Goal: Task Accomplishment & Management: Manage account settings

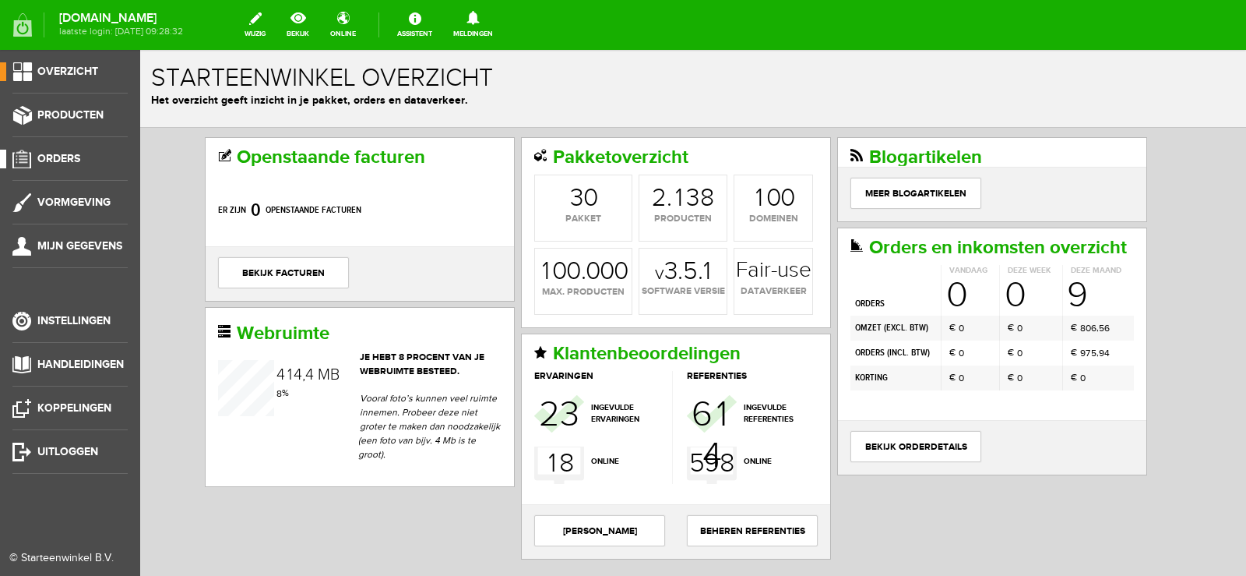
click at [68, 154] on span "Orders" at bounding box center [58, 158] width 43 height 13
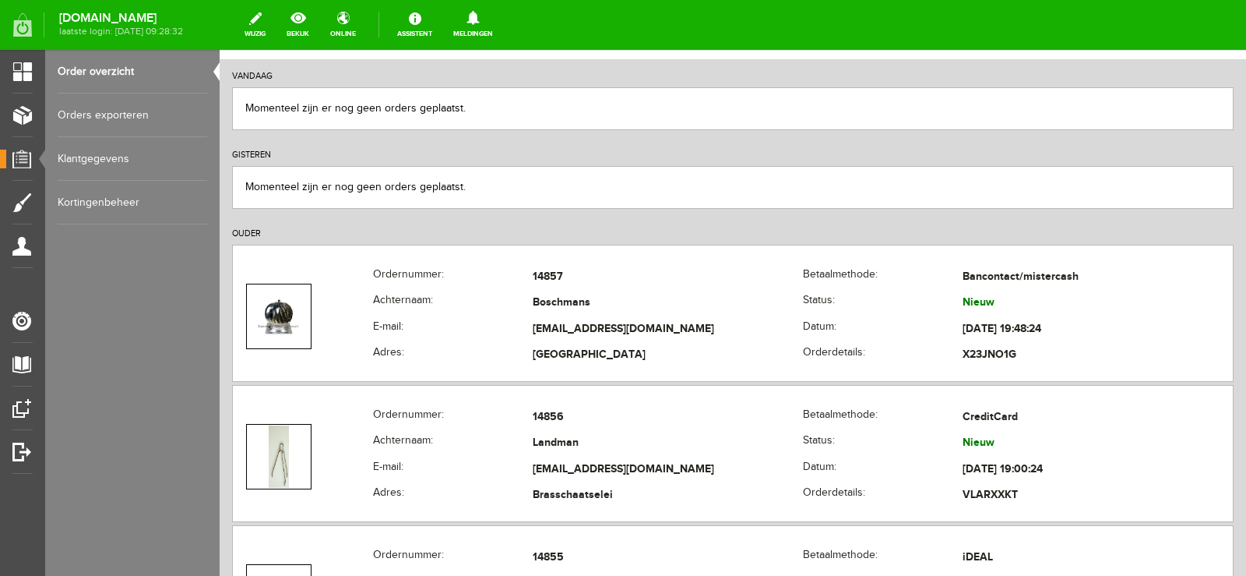
scroll to position [234, 0]
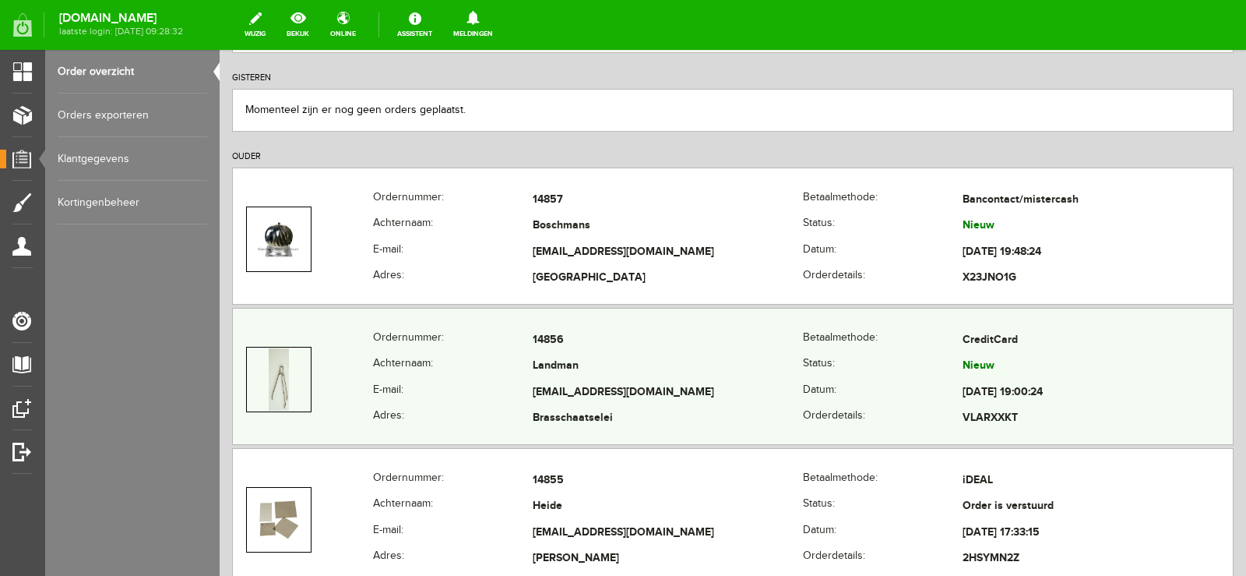
click at [777, 393] on td "[EMAIL_ADDRESS][DOMAIN_NAME]" at bounding box center [668, 392] width 270 height 26
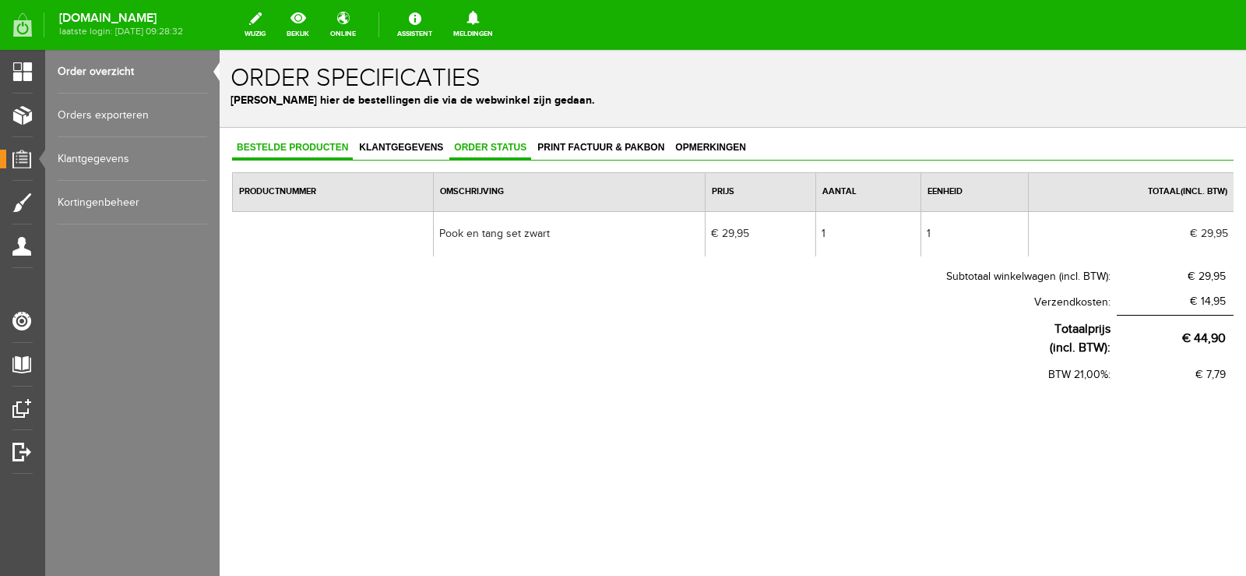
click at [485, 139] on link "Order status" at bounding box center [490, 148] width 82 height 23
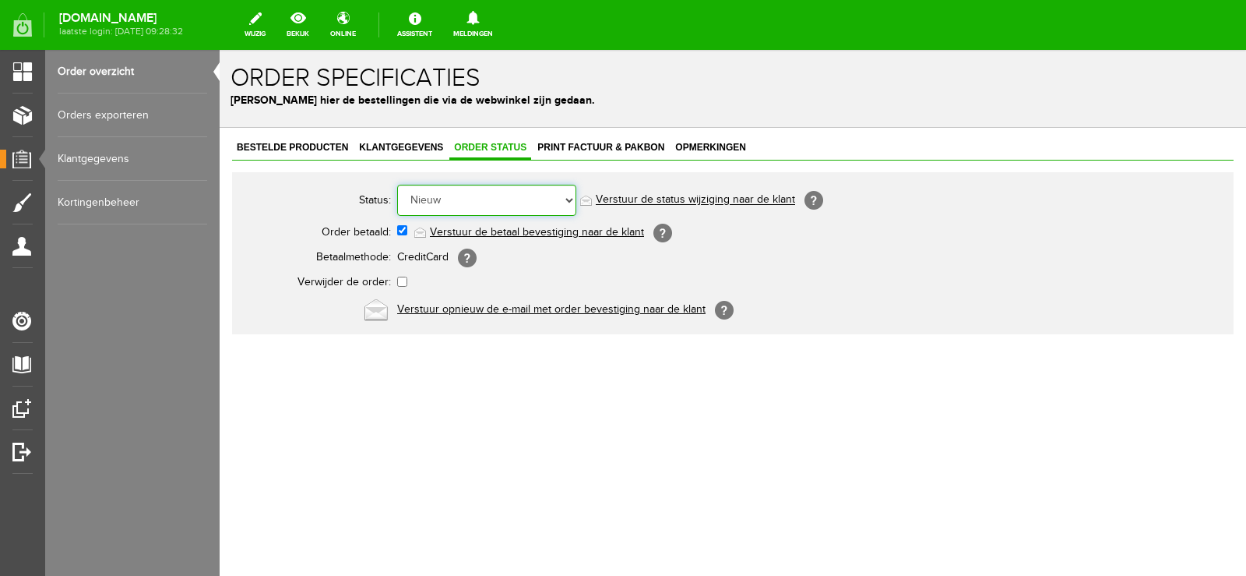
click at [570, 203] on select "Order niet afgerond Nieuw Order in behandeling Wacht op leverancier Wacht op be…" at bounding box center [486, 200] width 179 height 31
select select "14"
click at [397, 185] on select "Order niet afgerond Nieuw Order in behandeling Wacht op leverancier Wacht op be…" at bounding box center [486, 200] width 179 height 31
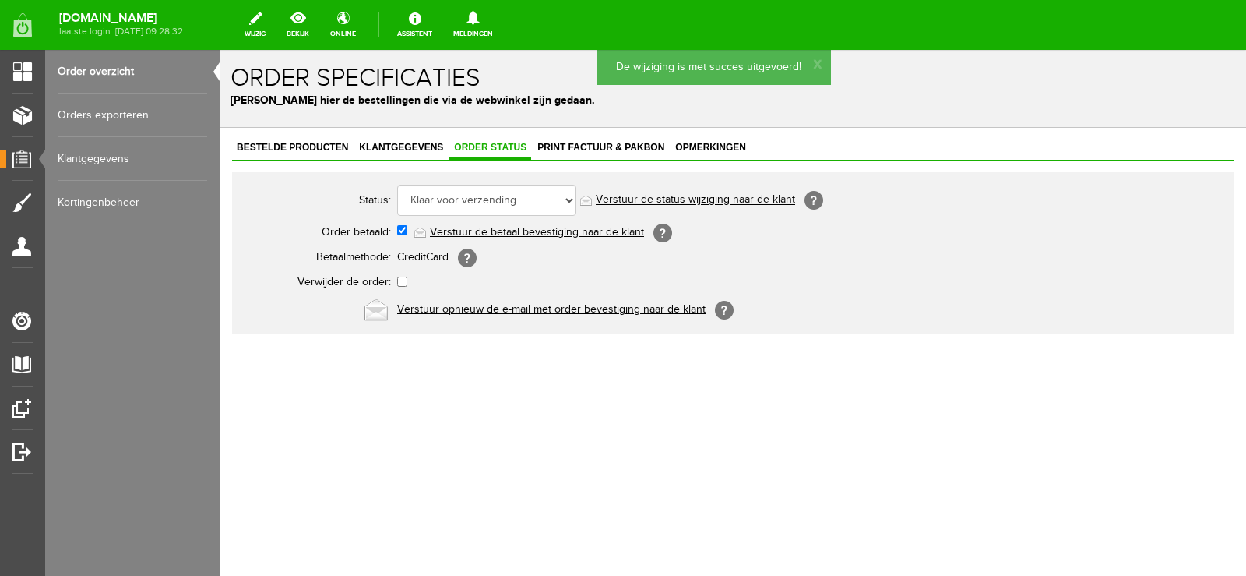
click at [713, 201] on link "Verstuur de status wijziging naar de klant" at bounding box center [695, 200] width 199 height 12
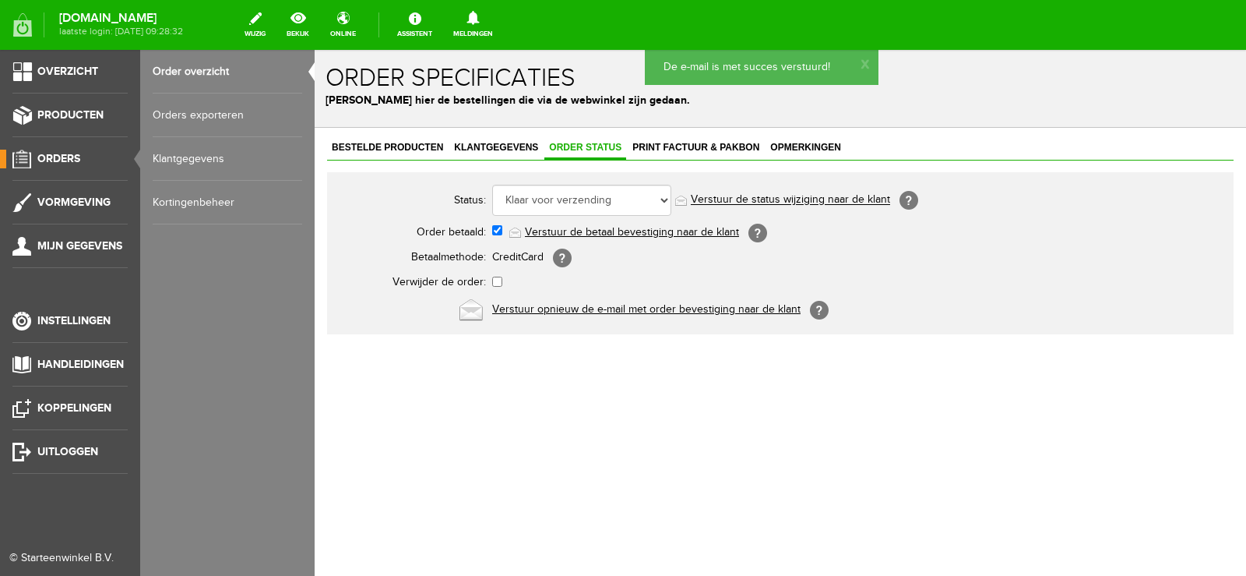
click at [71, 157] on span "Orders" at bounding box center [58, 158] width 43 height 13
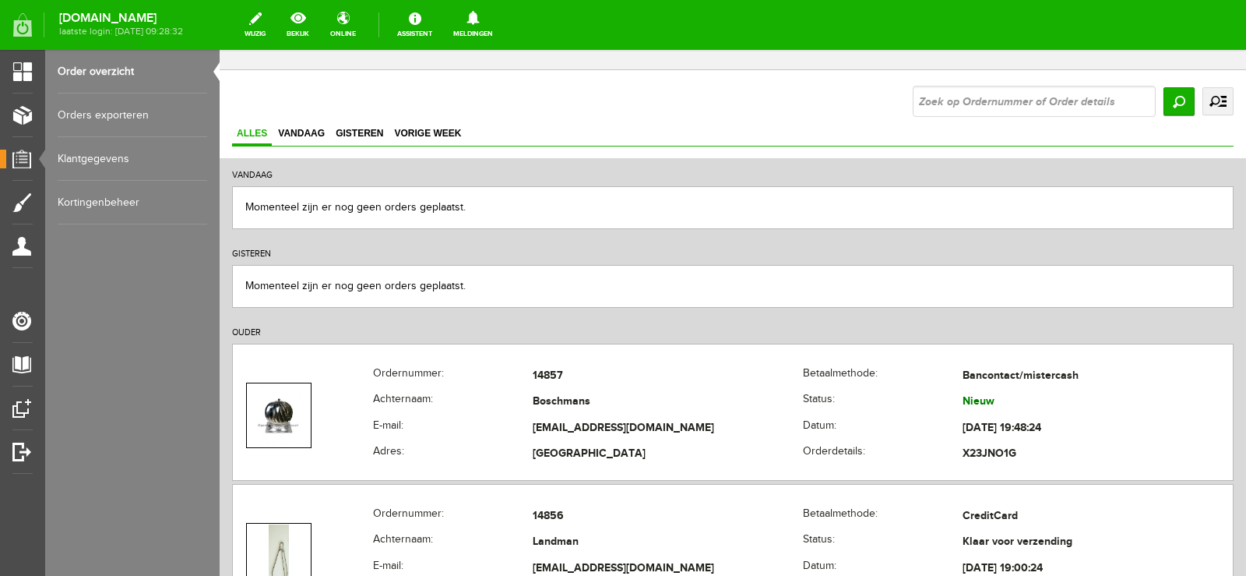
scroll to position [156, 0]
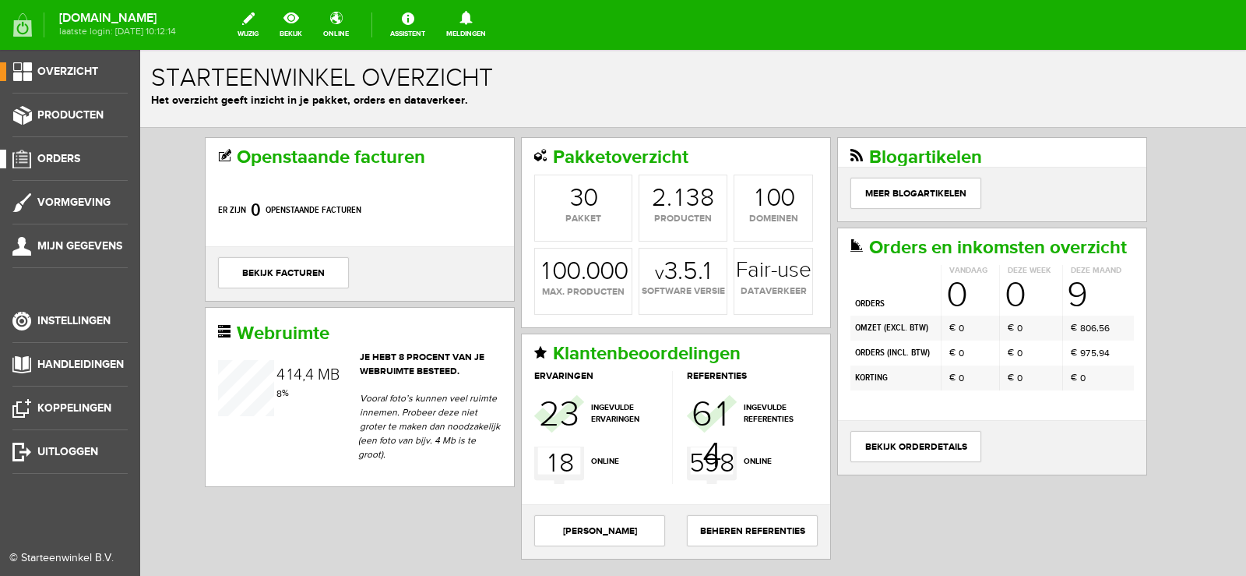
click at [68, 153] on span "Orders" at bounding box center [58, 158] width 43 height 13
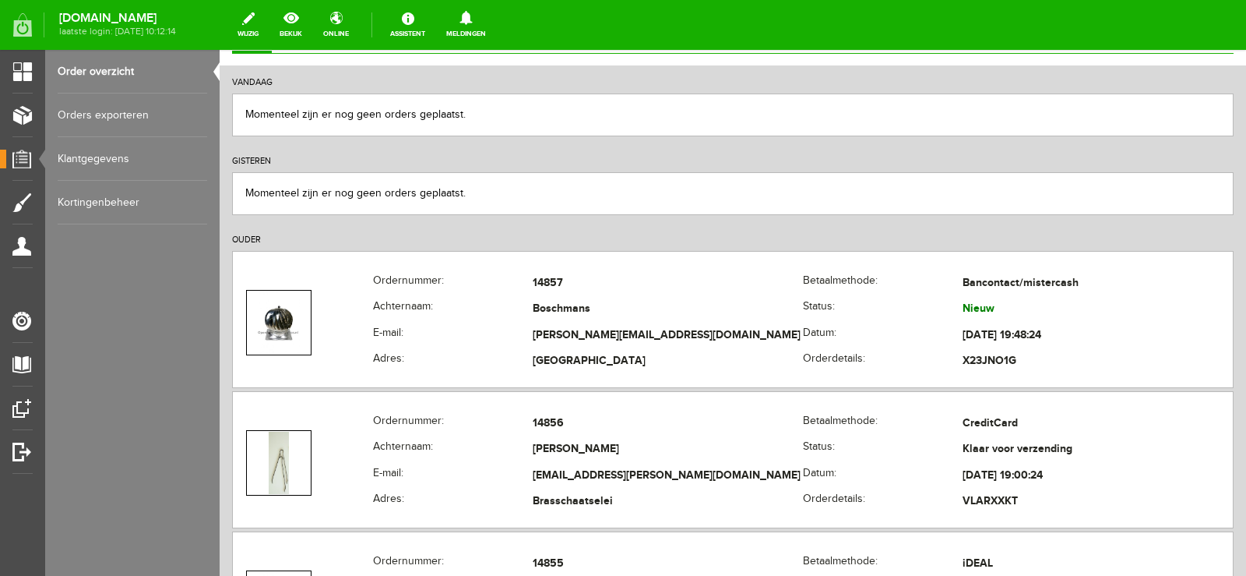
scroll to position [156, 0]
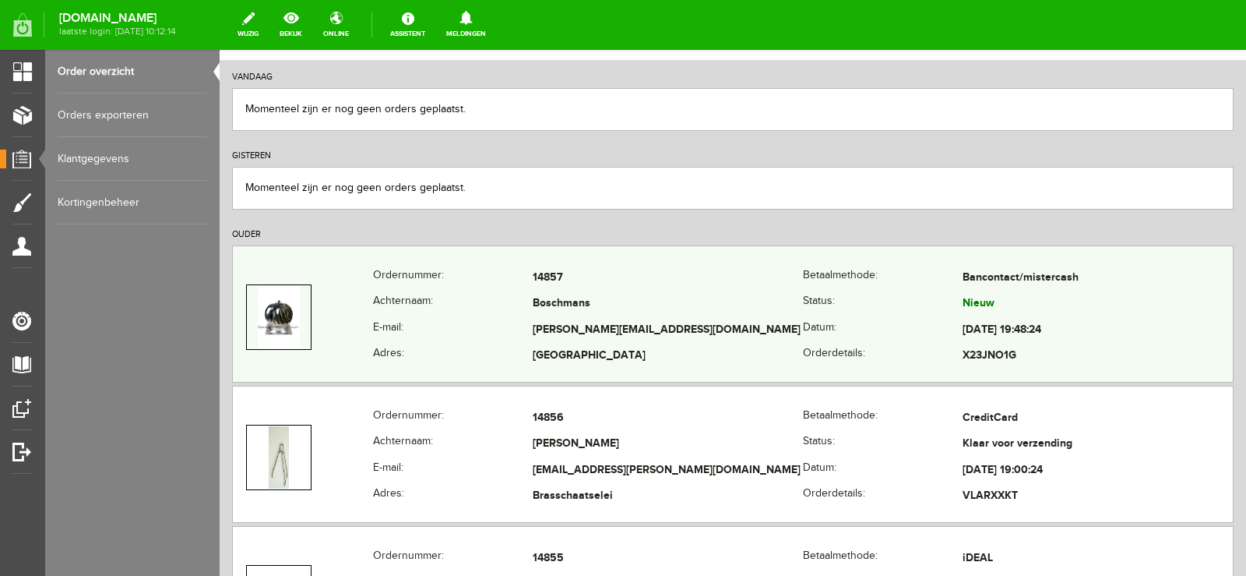
click at [747, 307] on td "Boschmans" at bounding box center [668, 304] width 270 height 26
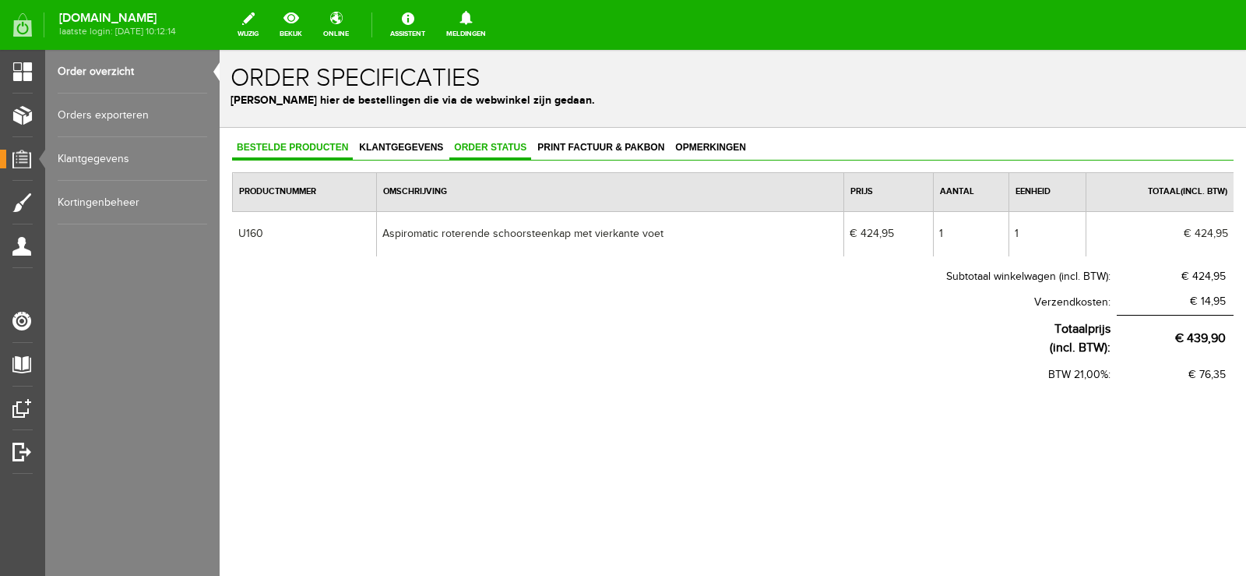
click at [493, 144] on span "Order status" at bounding box center [490, 147] width 82 height 11
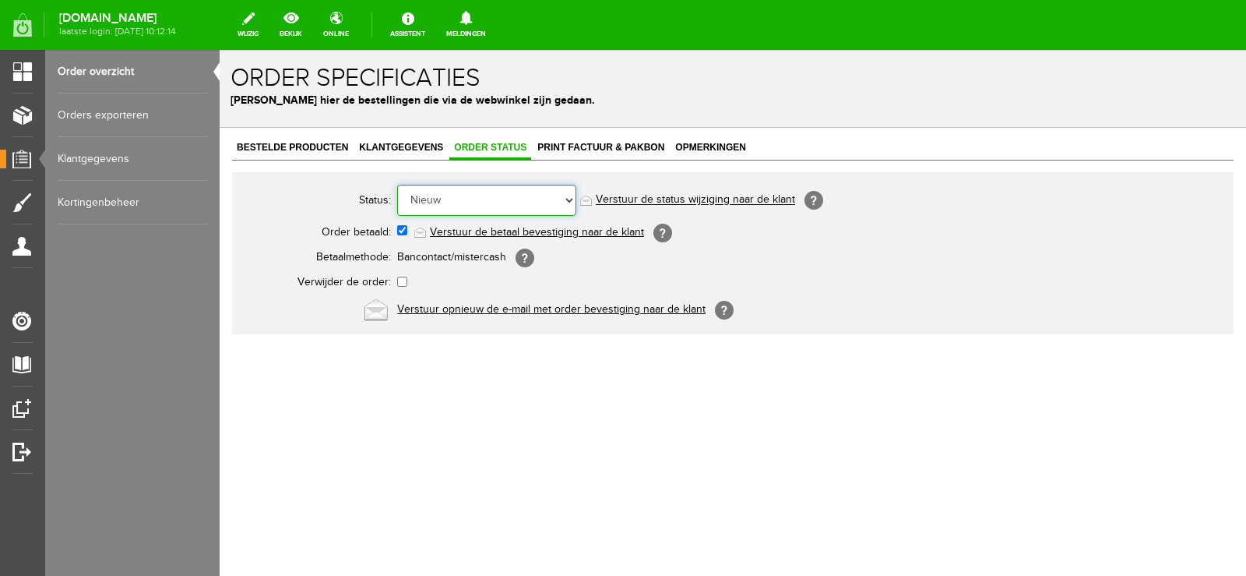
click at [567, 198] on select "Order niet afgerond Nieuw Order in behandeling Wacht op leverancier Wacht op be…" at bounding box center [486, 200] width 179 height 31
select select "3"
click at [397, 185] on select "Order niet afgerond Nieuw Order in behandeling Wacht op leverancier Wacht op be…" at bounding box center [486, 200] width 179 height 31
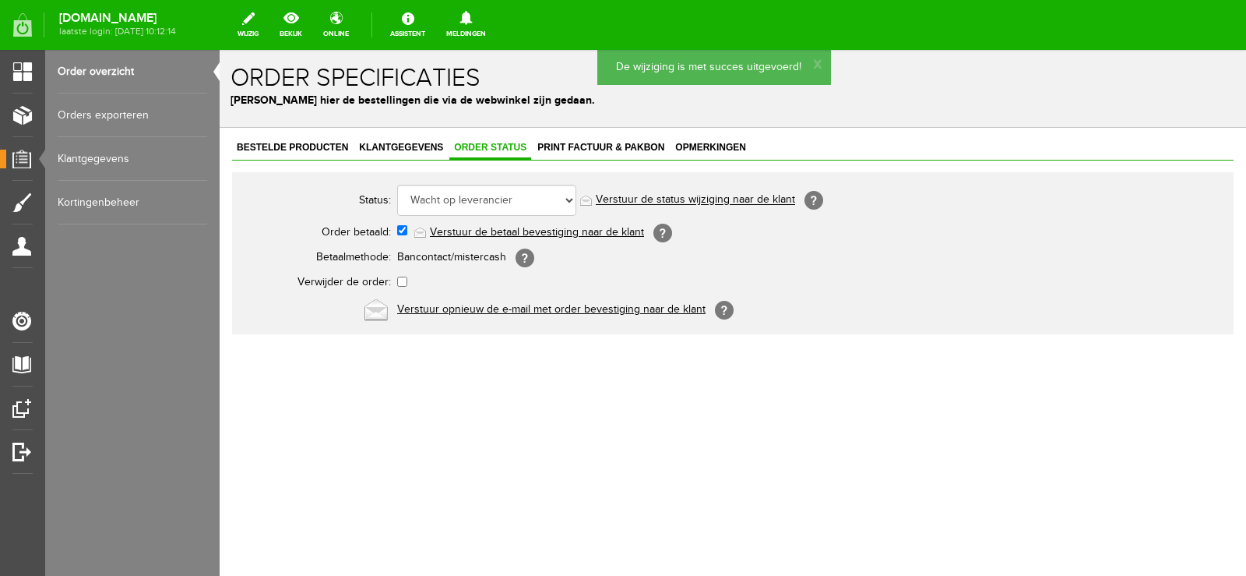
click at [718, 201] on link "Verstuur de status wijziging naar de klant" at bounding box center [695, 200] width 199 height 12
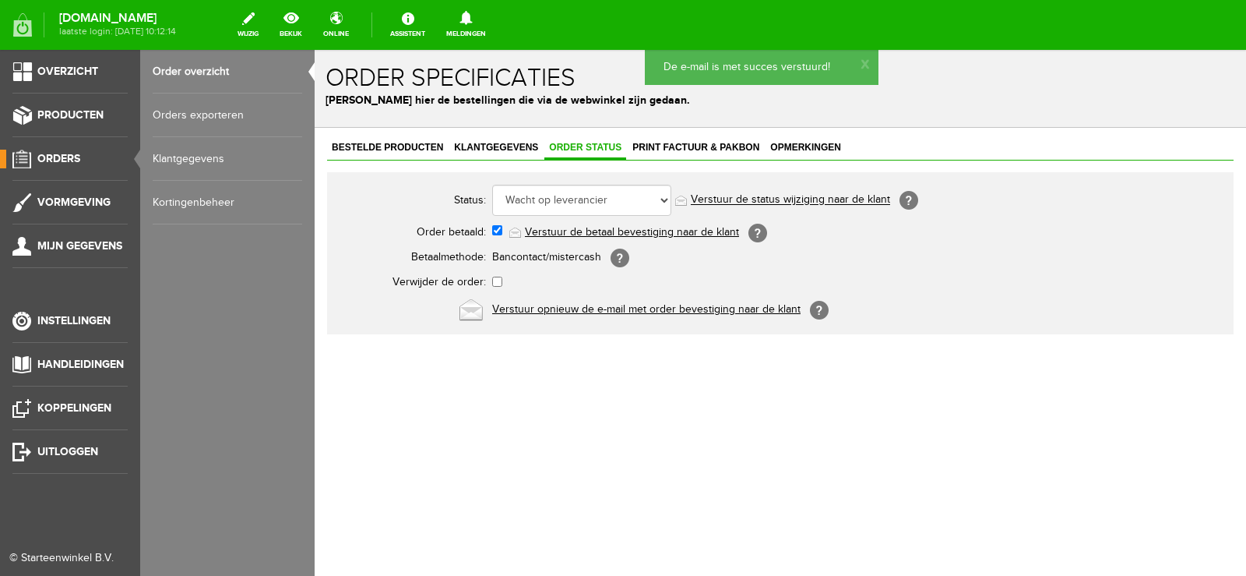
click at [77, 156] on span "Orders" at bounding box center [58, 158] width 43 height 13
